Goal: Task Accomplishment & Management: Use online tool/utility

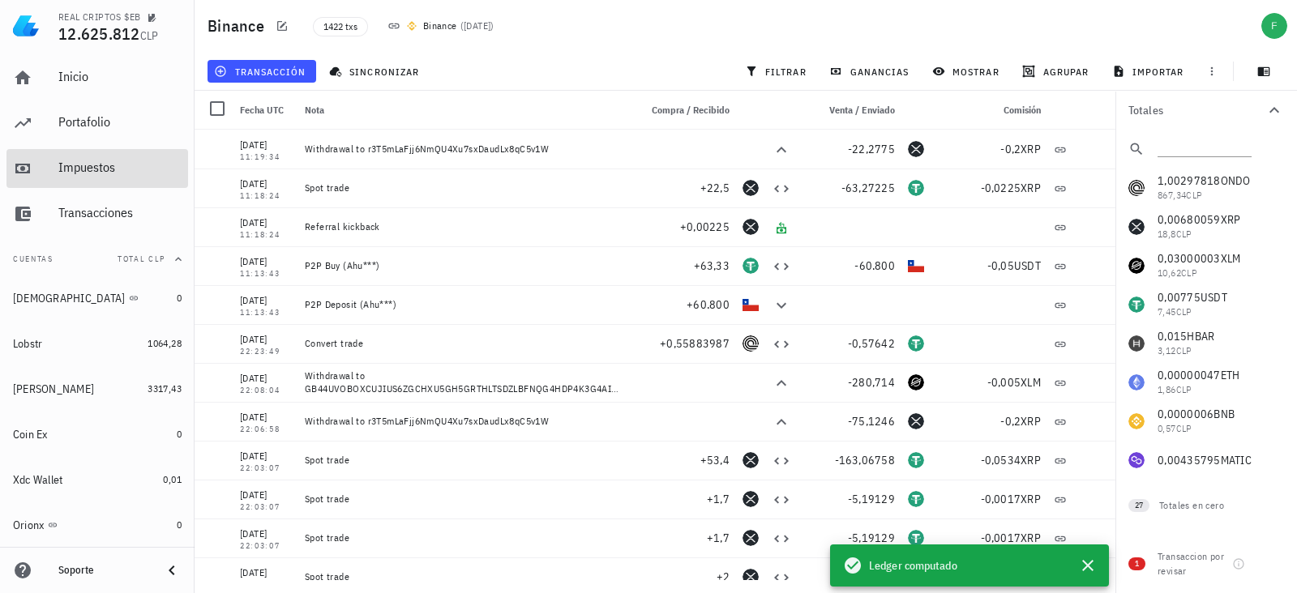
click at [48, 164] on link "Impuestos" at bounding box center [97, 168] width 182 height 39
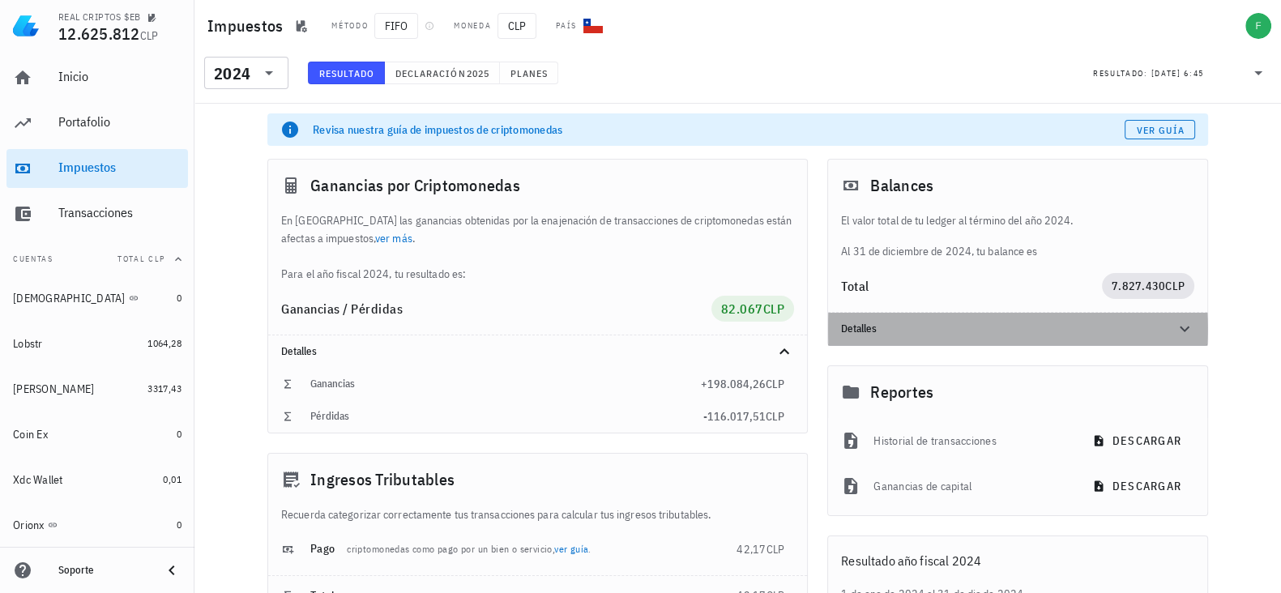
click at [1182, 335] on icon at bounding box center [1184, 328] width 19 height 19
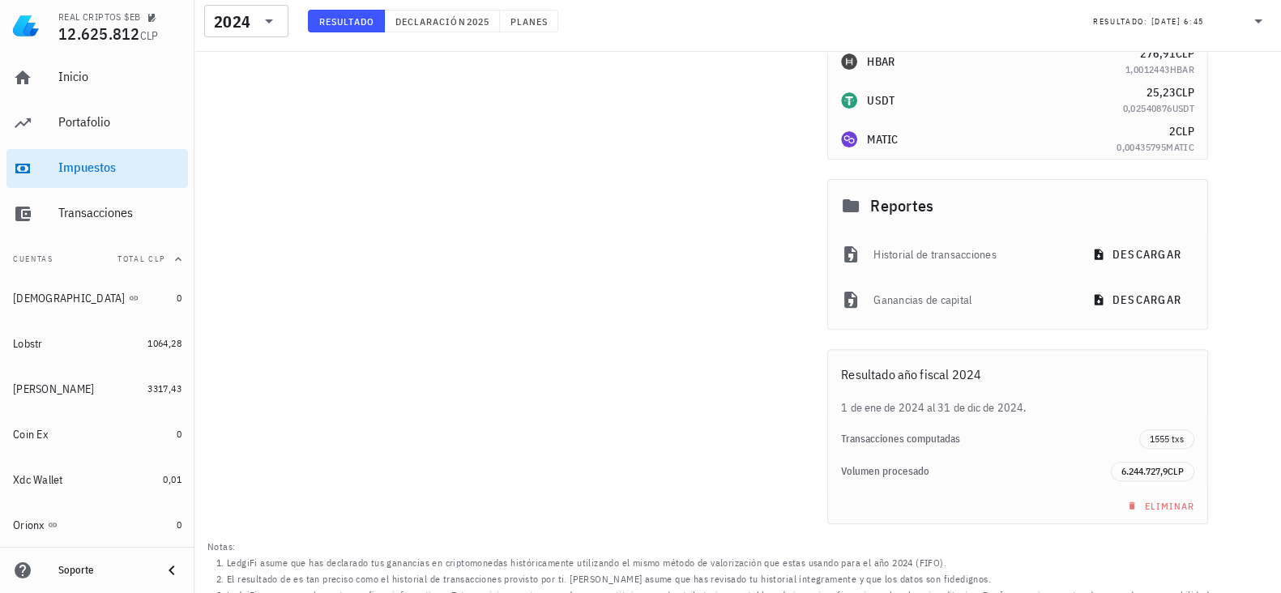
scroll to position [668, 0]
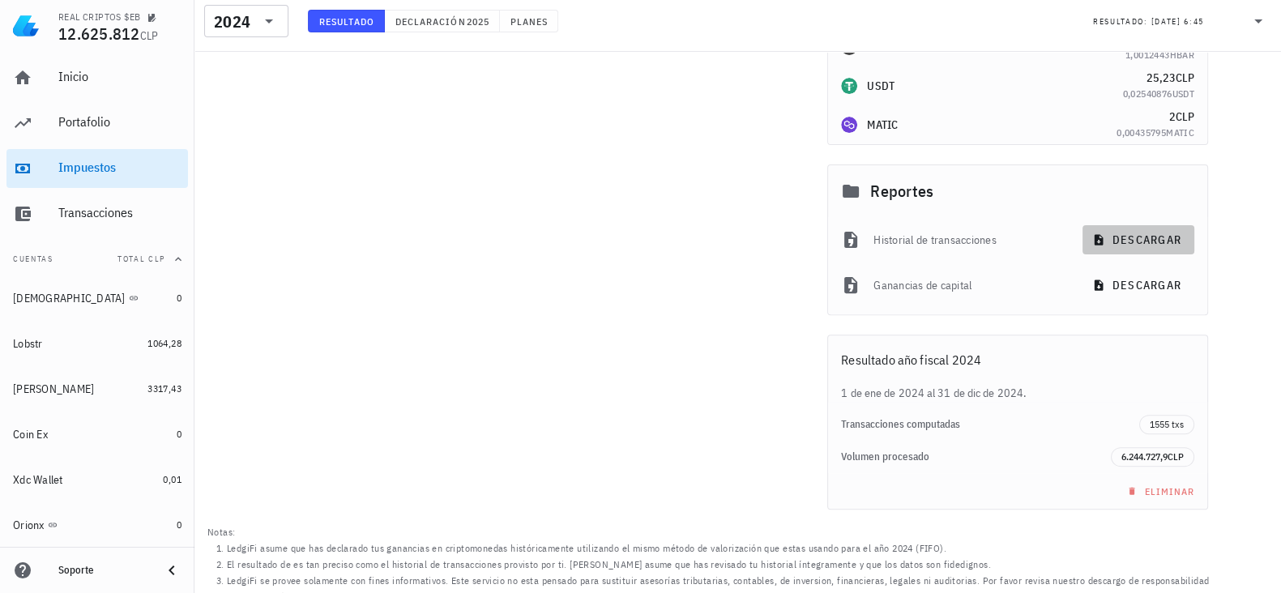
click at [1115, 241] on span "descargar" at bounding box center [1139, 240] width 86 height 15
click at [1155, 285] on span "descargar" at bounding box center [1139, 285] width 86 height 15
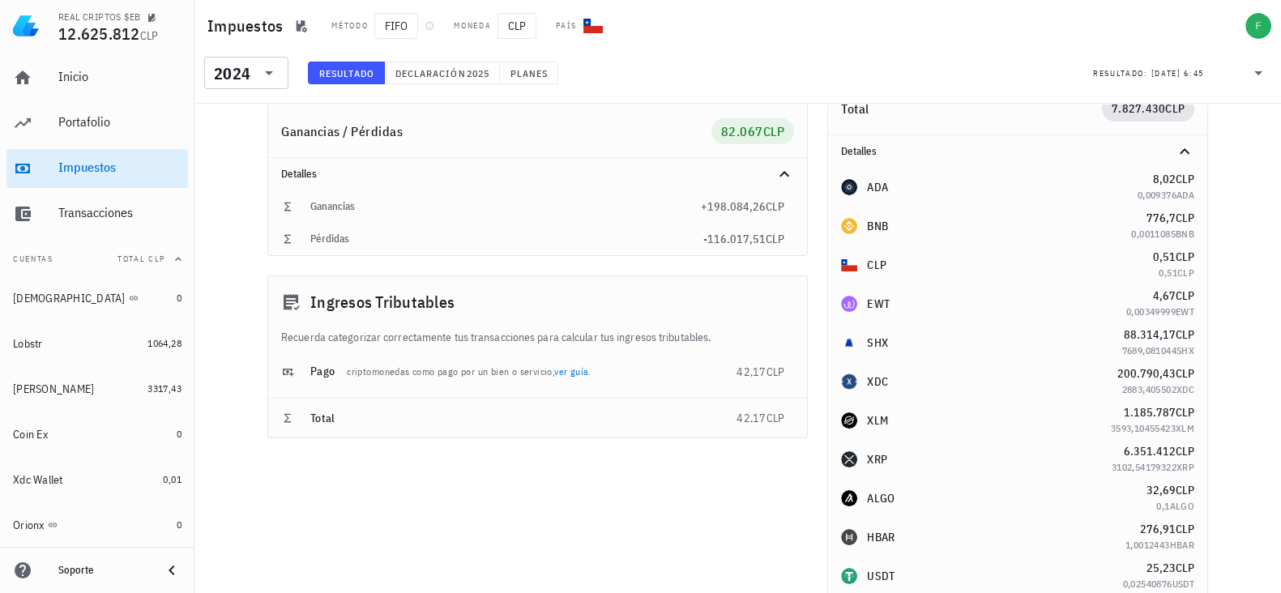
scroll to position [60, 0]
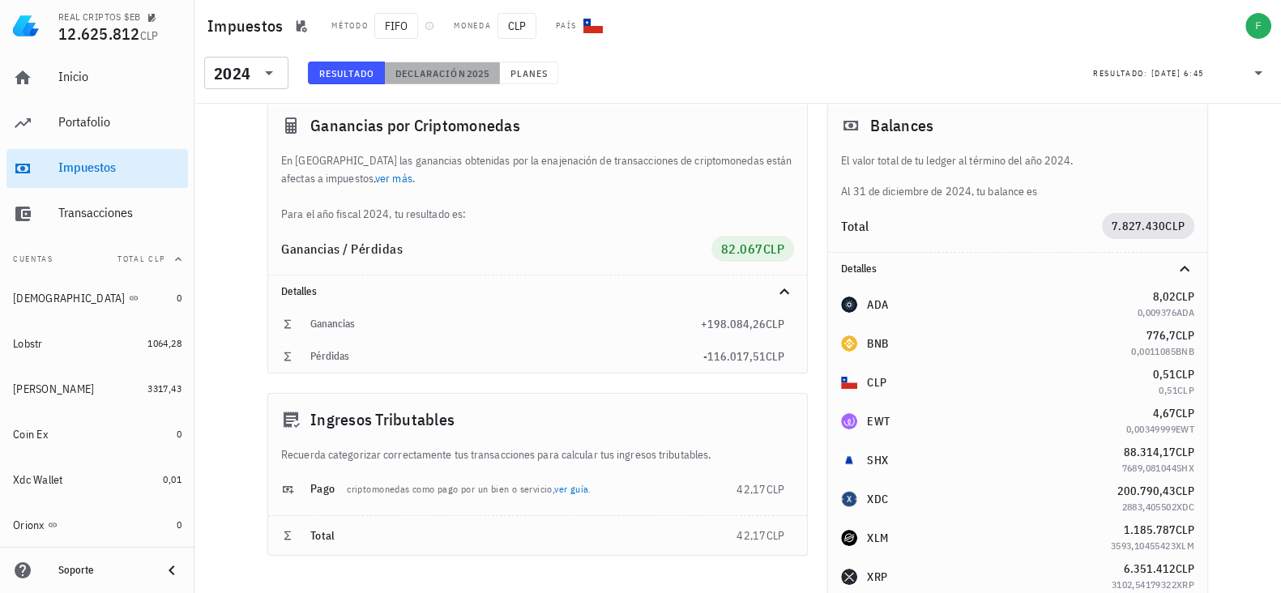
click at [457, 70] on span "Declaración" at bounding box center [430, 73] width 71 height 12
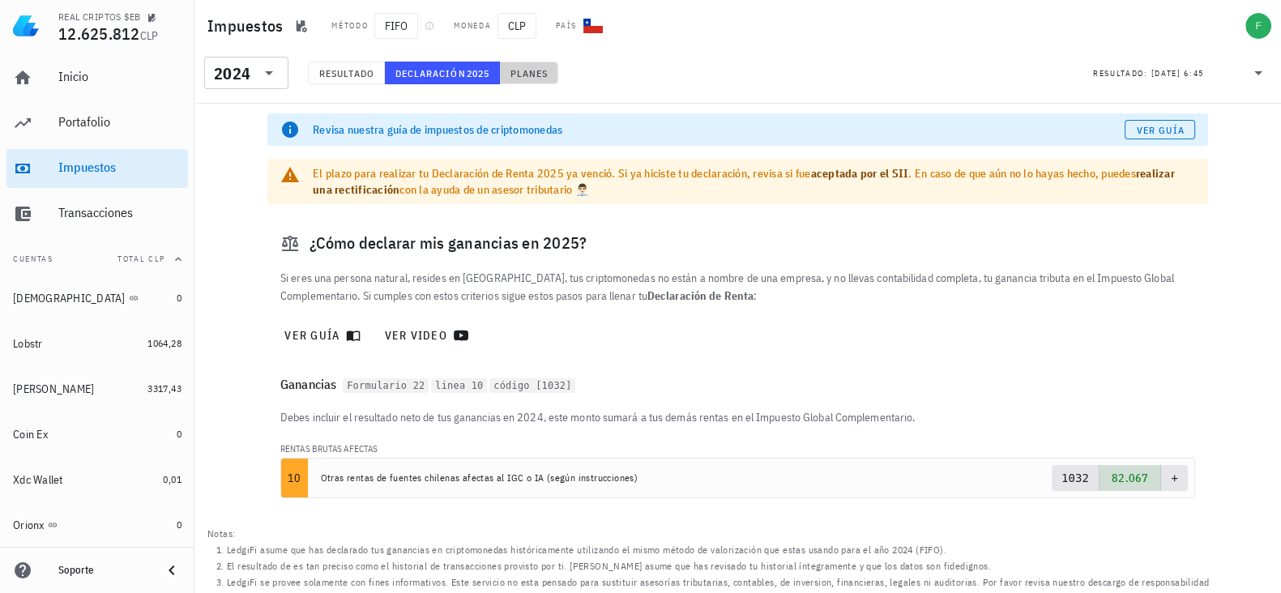
click at [544, 72] on span "Planes" at bounding box center [529, 73] width 39 height 12
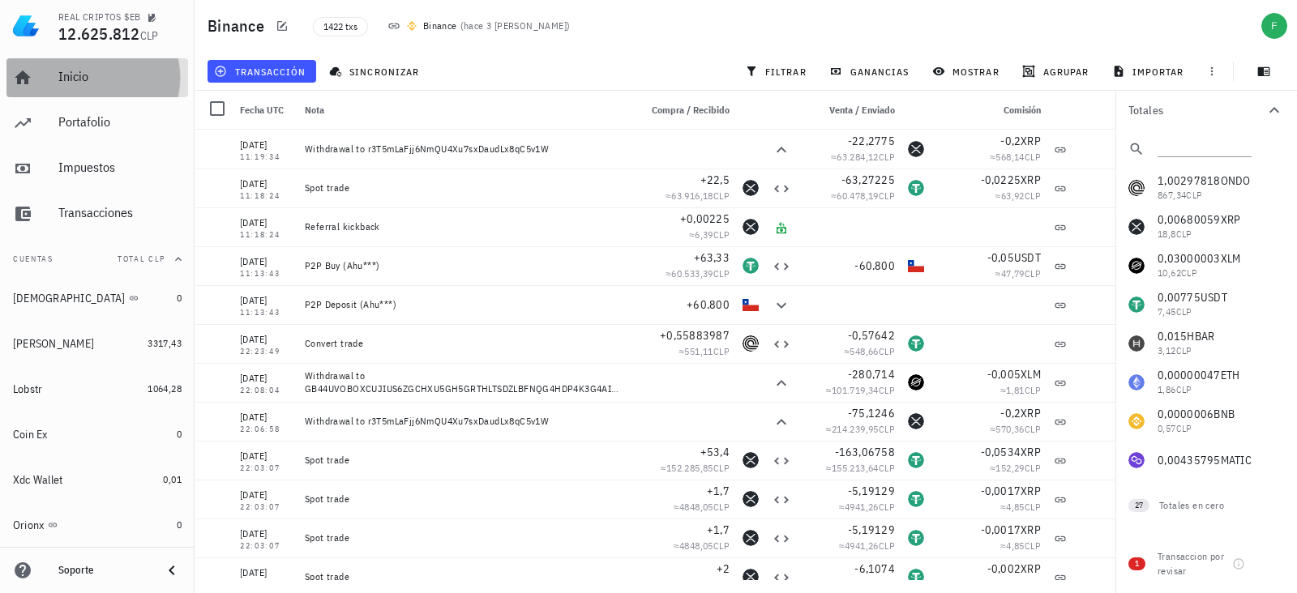
click at [96, 83] on div "Inicio" at bounding box center [119, 76] width 123 height 15
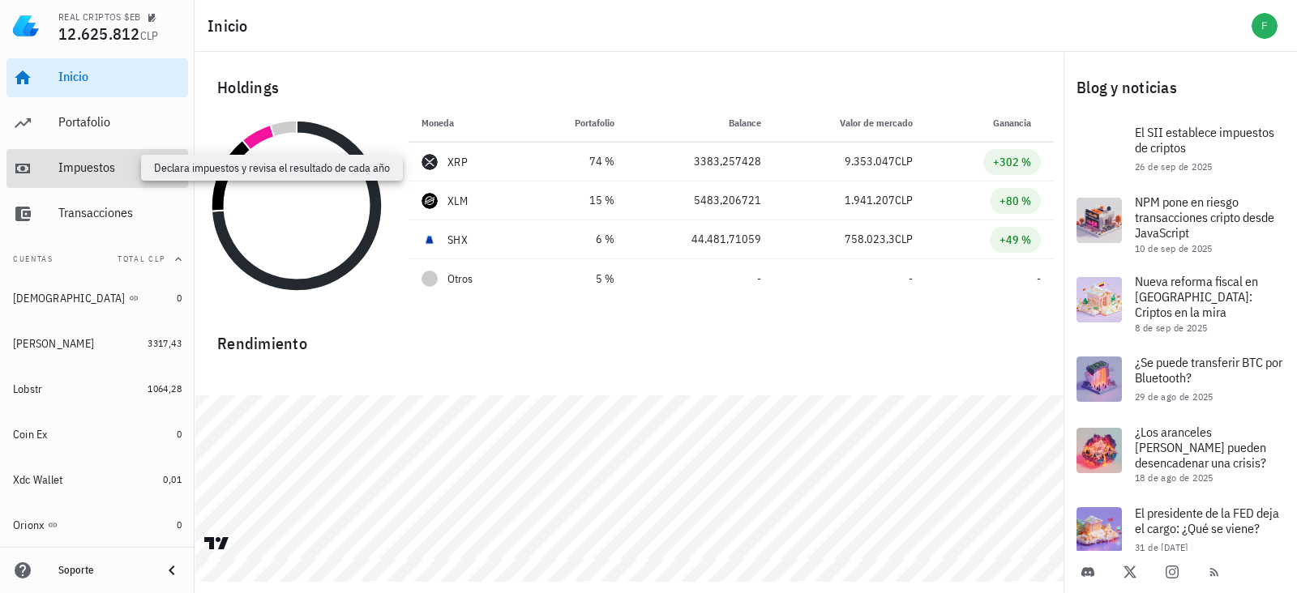
click at [87, 165] on div "Impuestos" at bounding box center [119, 167] width 123 height 15
